Goal: Find specific page/section

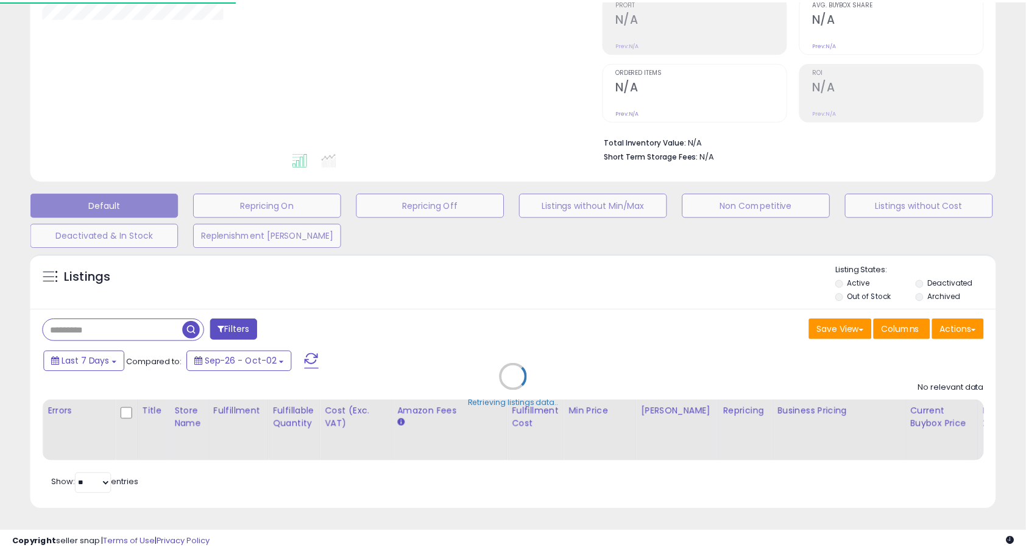
scroll to position [199, 0]
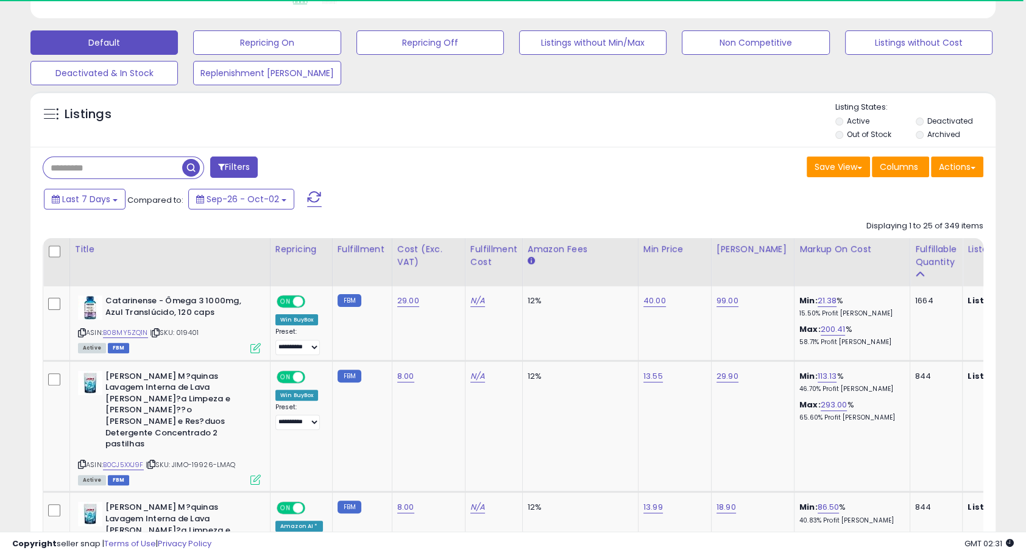
scroll to position [355, 0]
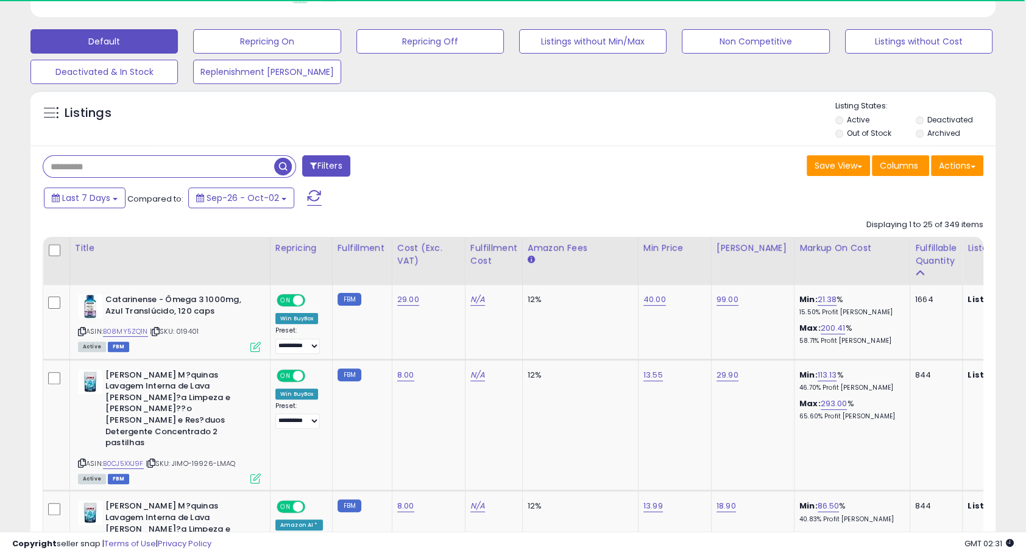
click at [77, 166] on input "text" at bounding box center [158, 166] width 231 height 21
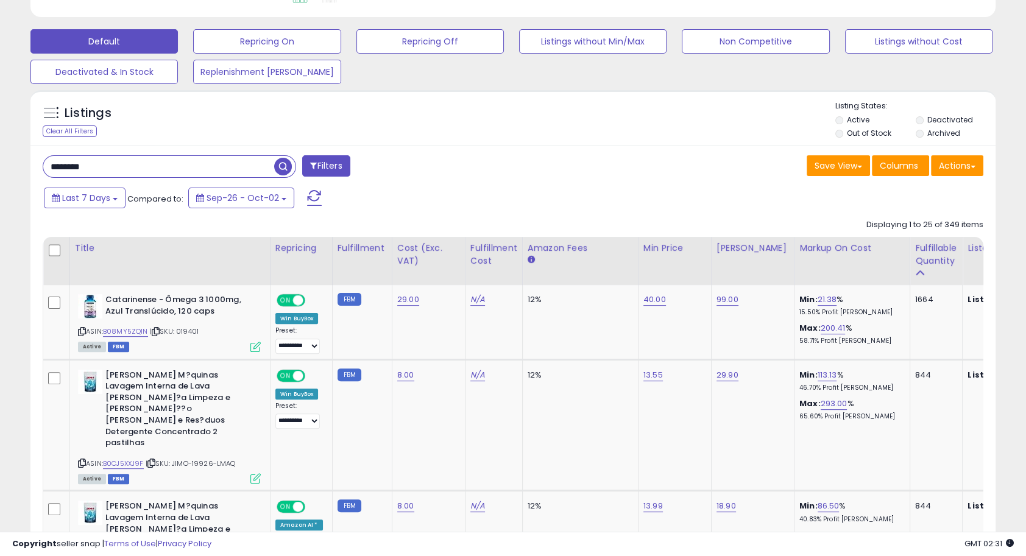
type input "********"
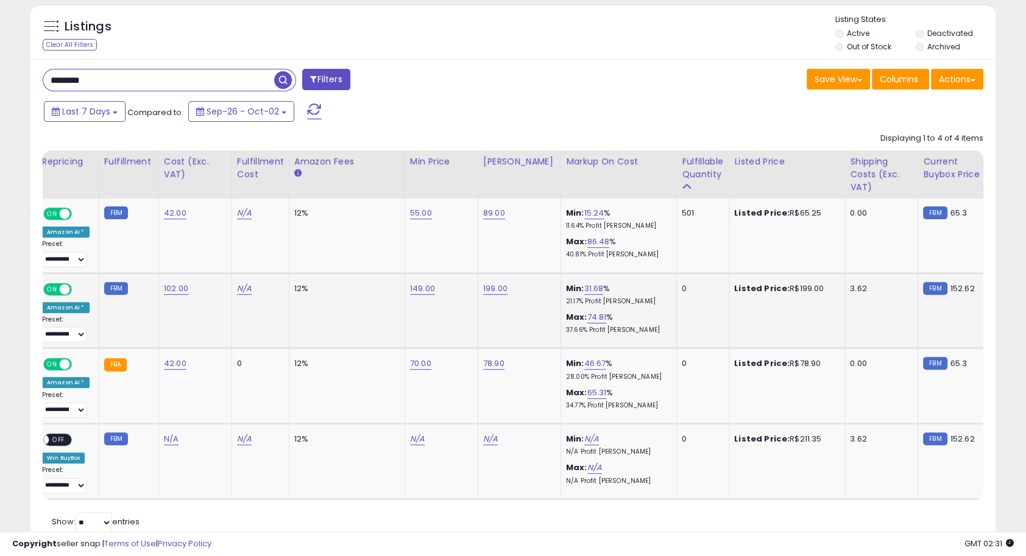
scroll to position [0, 0]
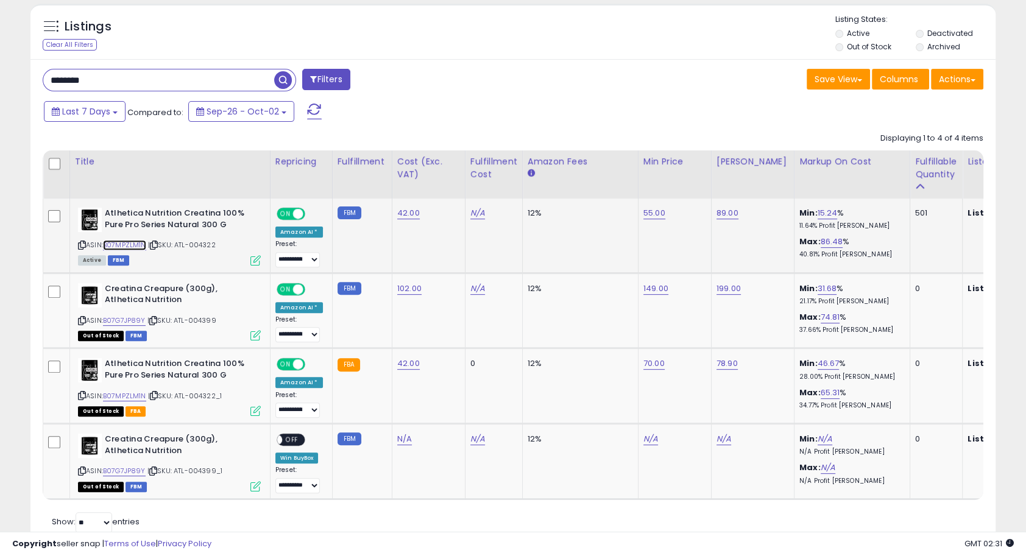
click at [123, 240] on link "B07MPZLM1N" at bounding box center [124, 245] width 43 height 10
